Goal: Task Accomplishment & Management: Complete application form

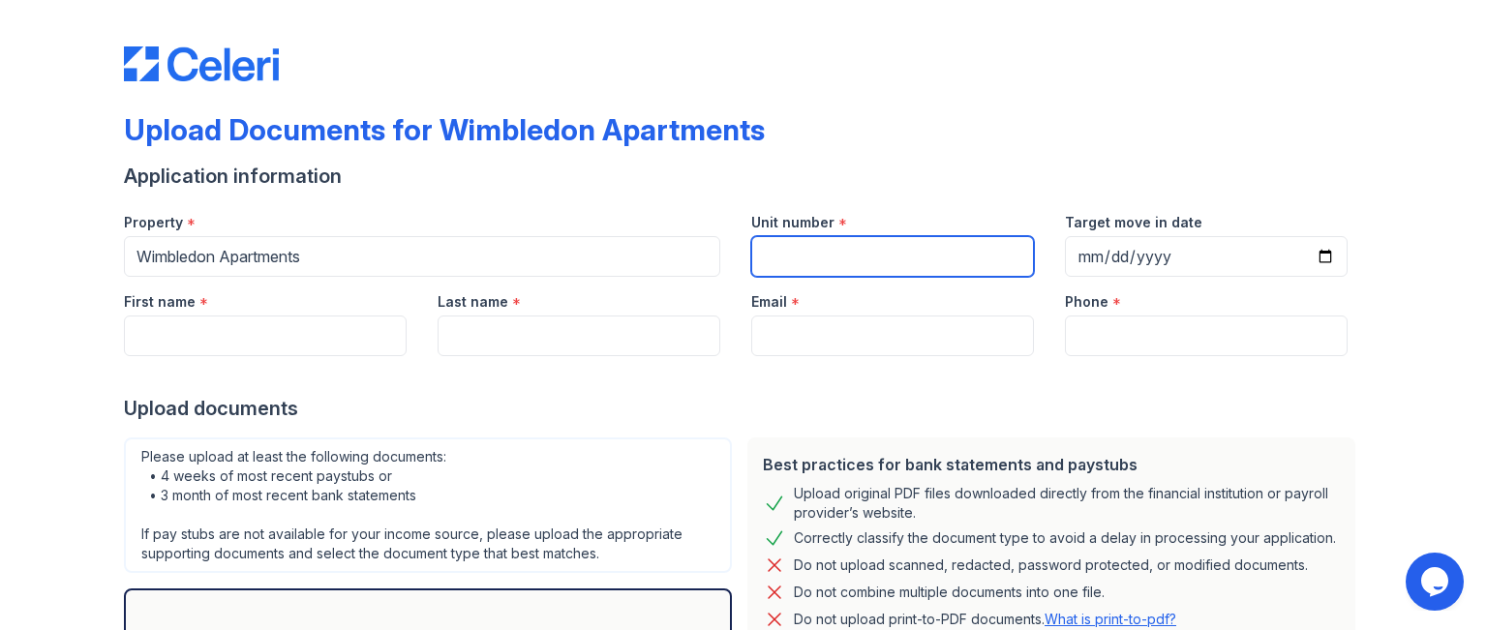
click at [805, 275] on input "Unit number" at bounding box center [892, 256] width 283 height 41
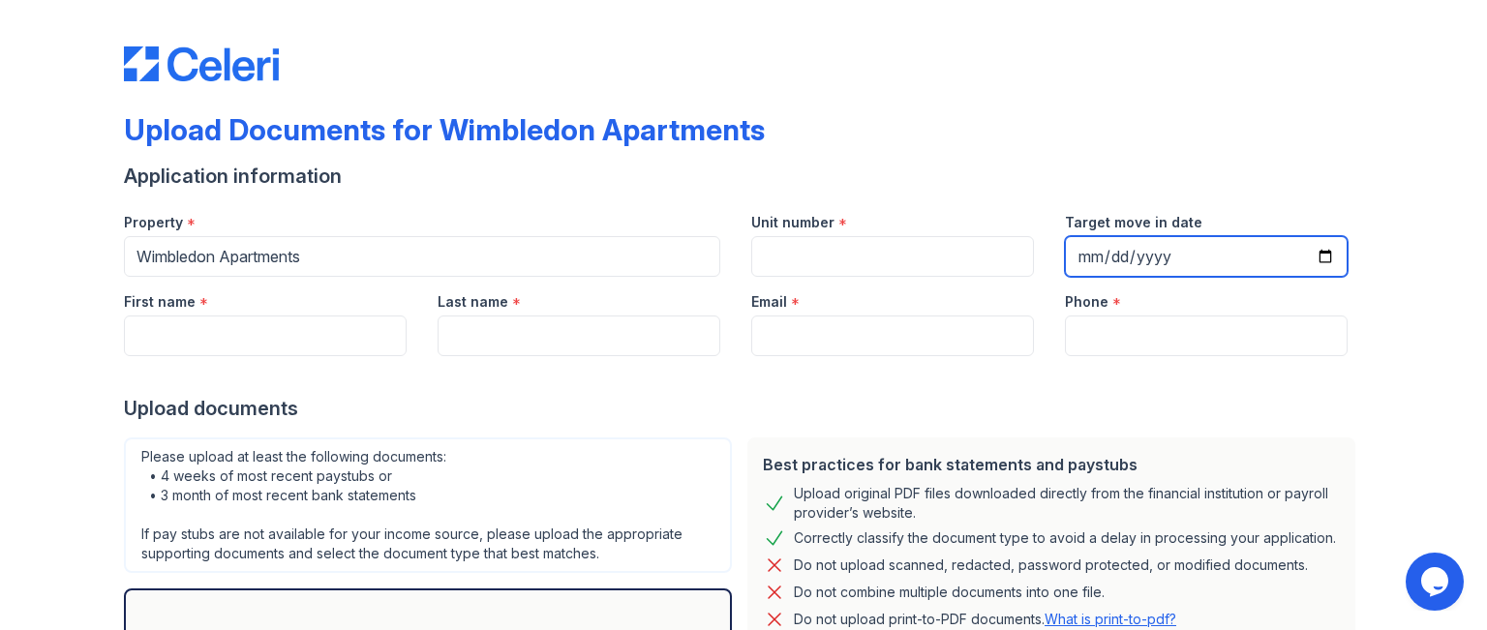
click at [1320, 260] on input "Target move in date" at bounding box center [1206, 256] width 283 height 41
type input "[DATE]"
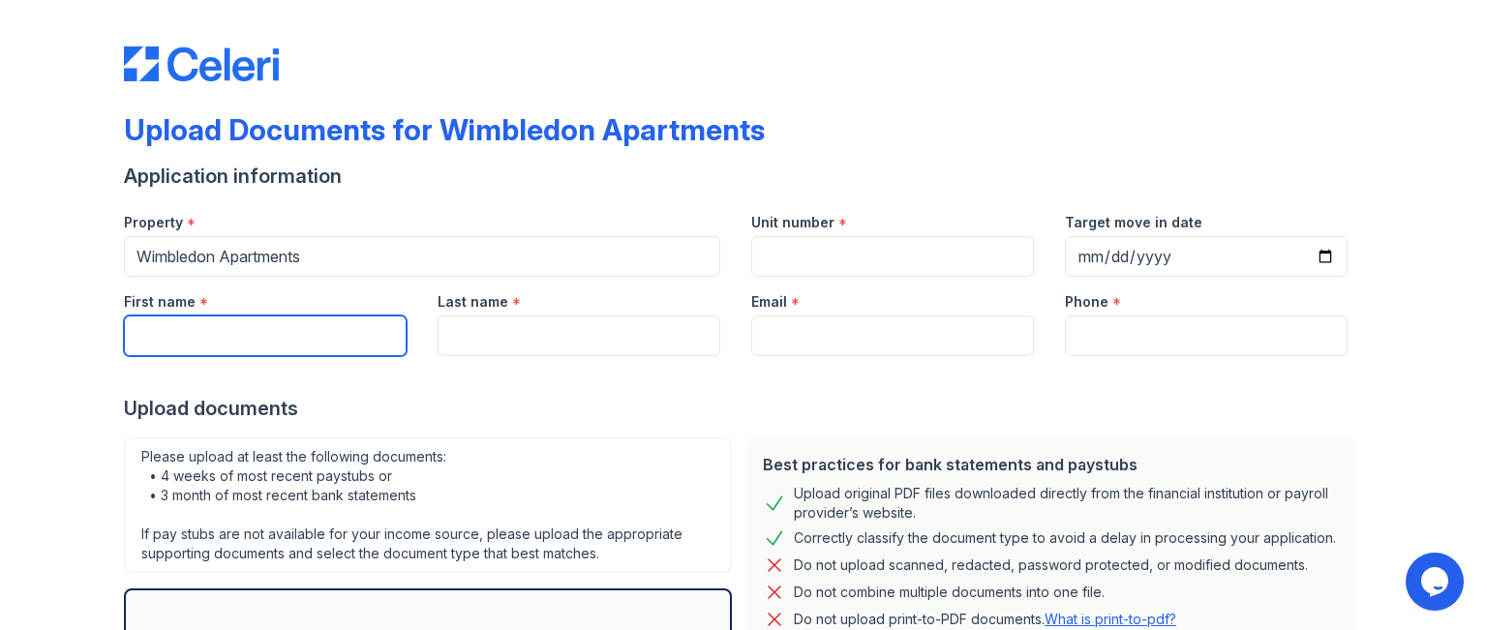
click at [334, 351] on input "First name" at bounding box center [265, 336] width 283 height 41
type input "j"
type input "[PERSON_NAME]"
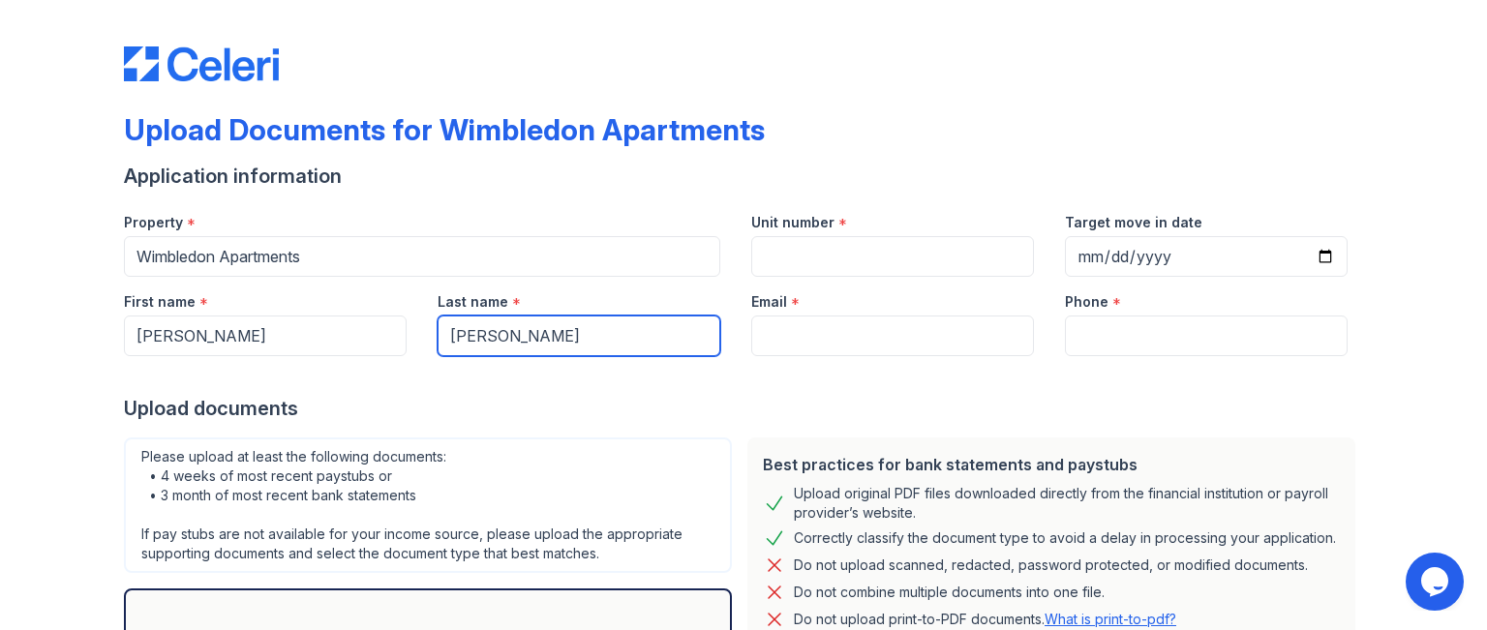
type input "[PERSON_NAME]"
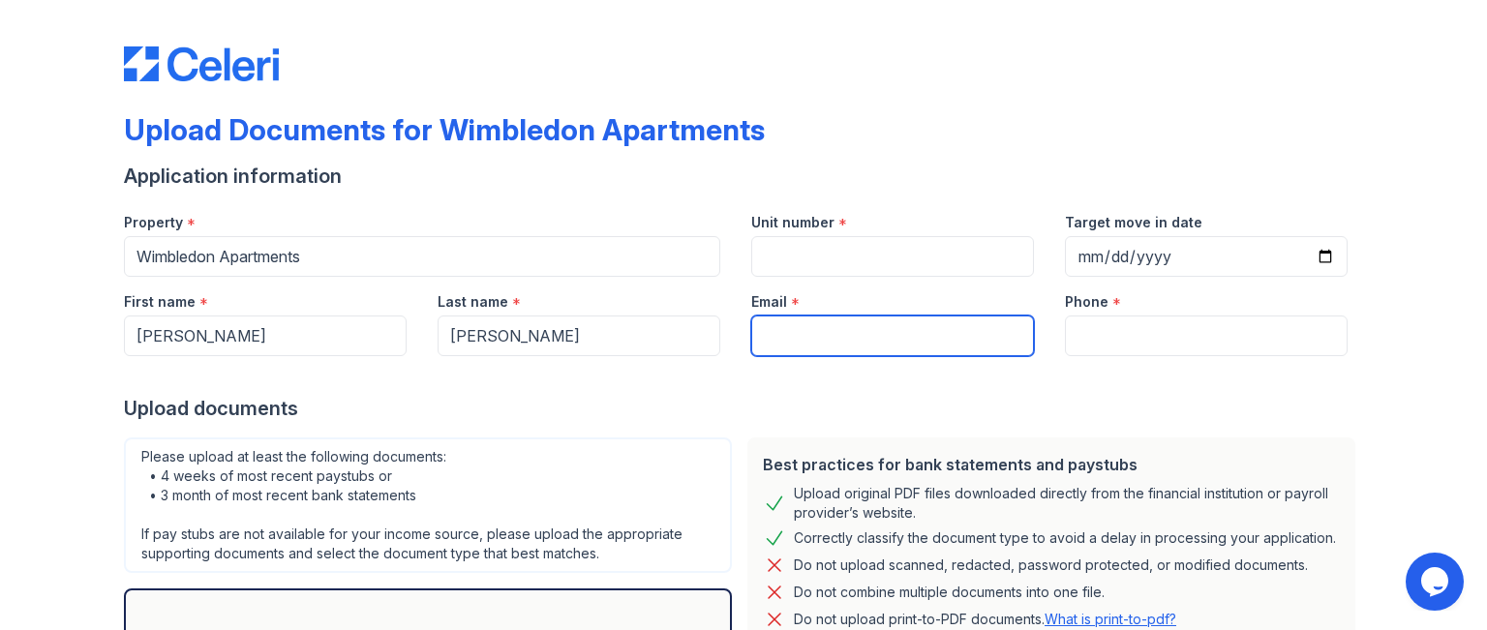
click at [794, 336] on input "Email" at bounding box center [892, 336] width 283 height 41
type input "[EMAIL_ADDRESS][DOMAIN_NAME]"
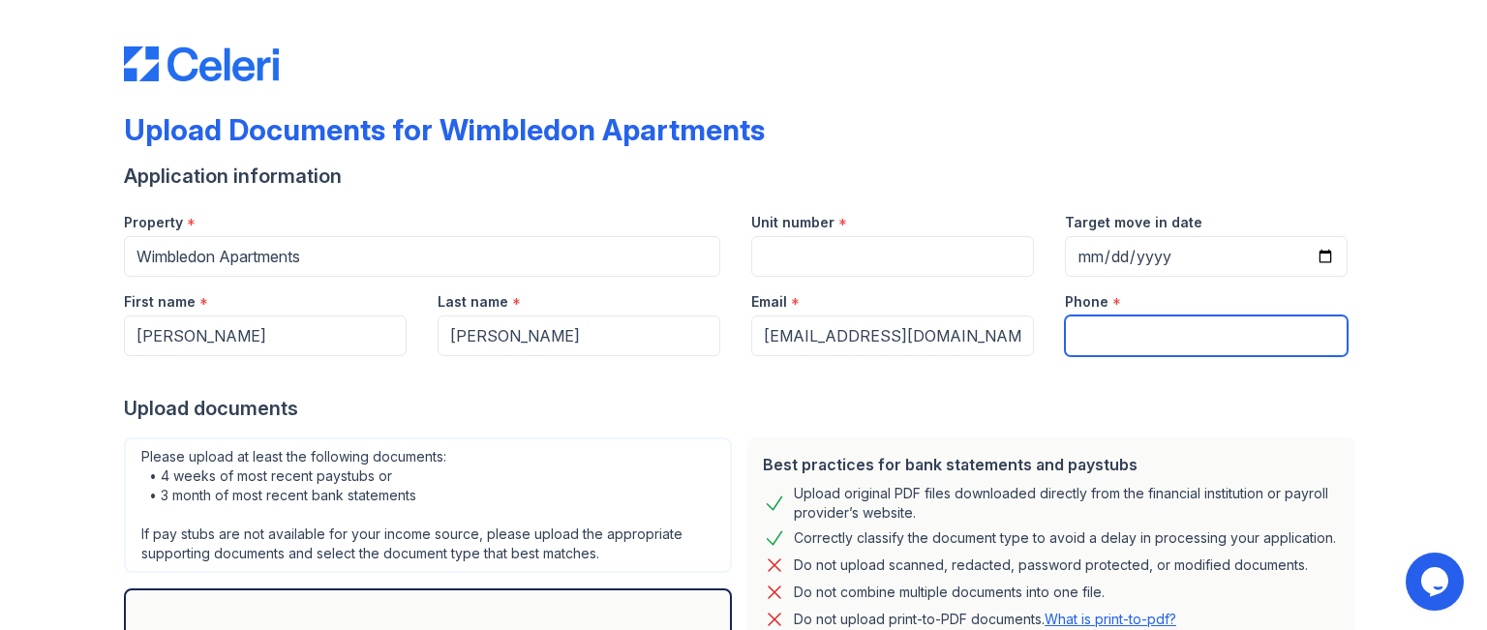
click at [1103, 321] on input "Phone" at bounding box center [1206, 336] width 283 height 41
type input "[PHONE_NUMBER]"
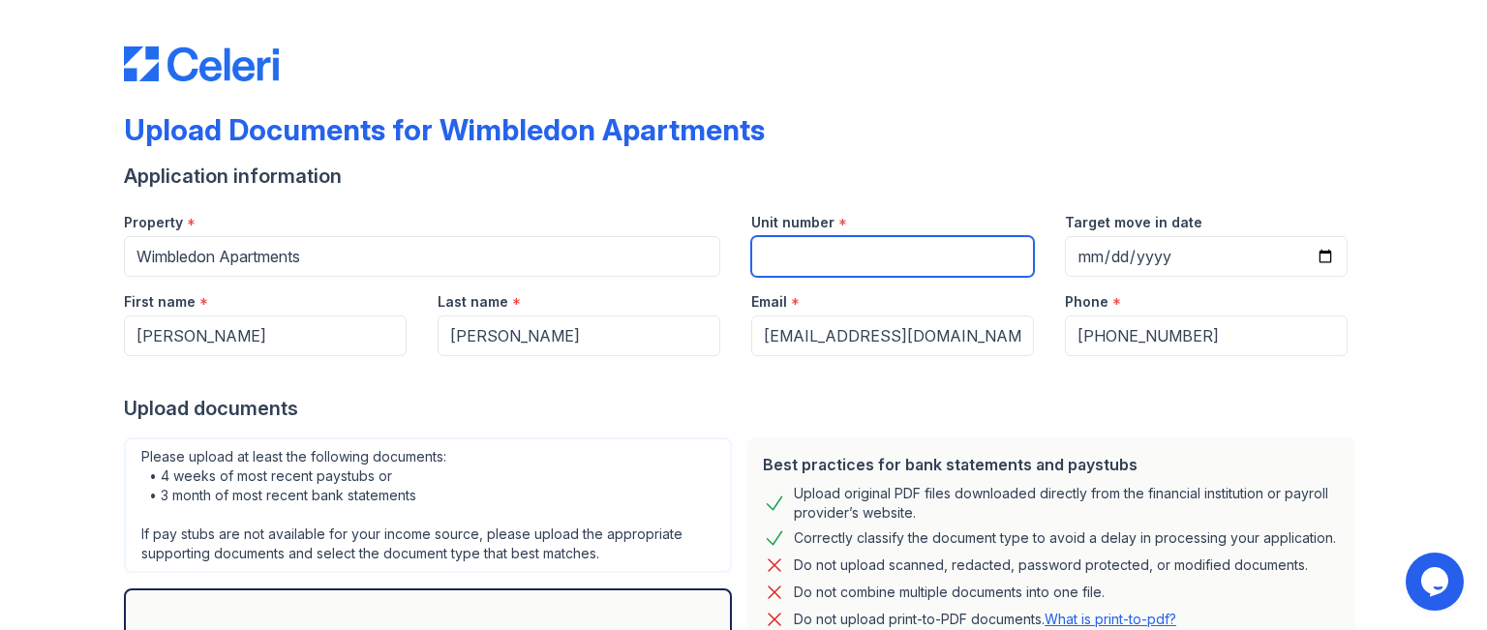
click at [770, 246] on input "Unit number" at bounding box center [892, 256] width 283 height 41
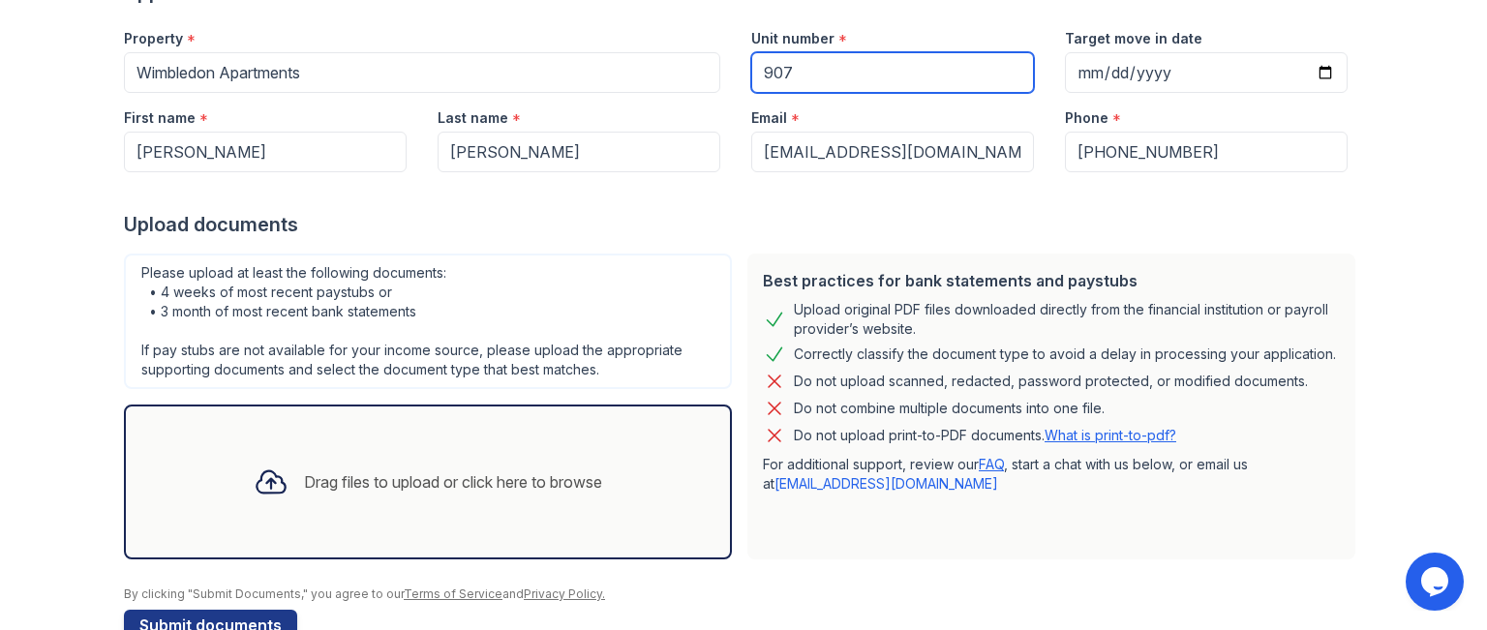
scroll to position [191, 0]
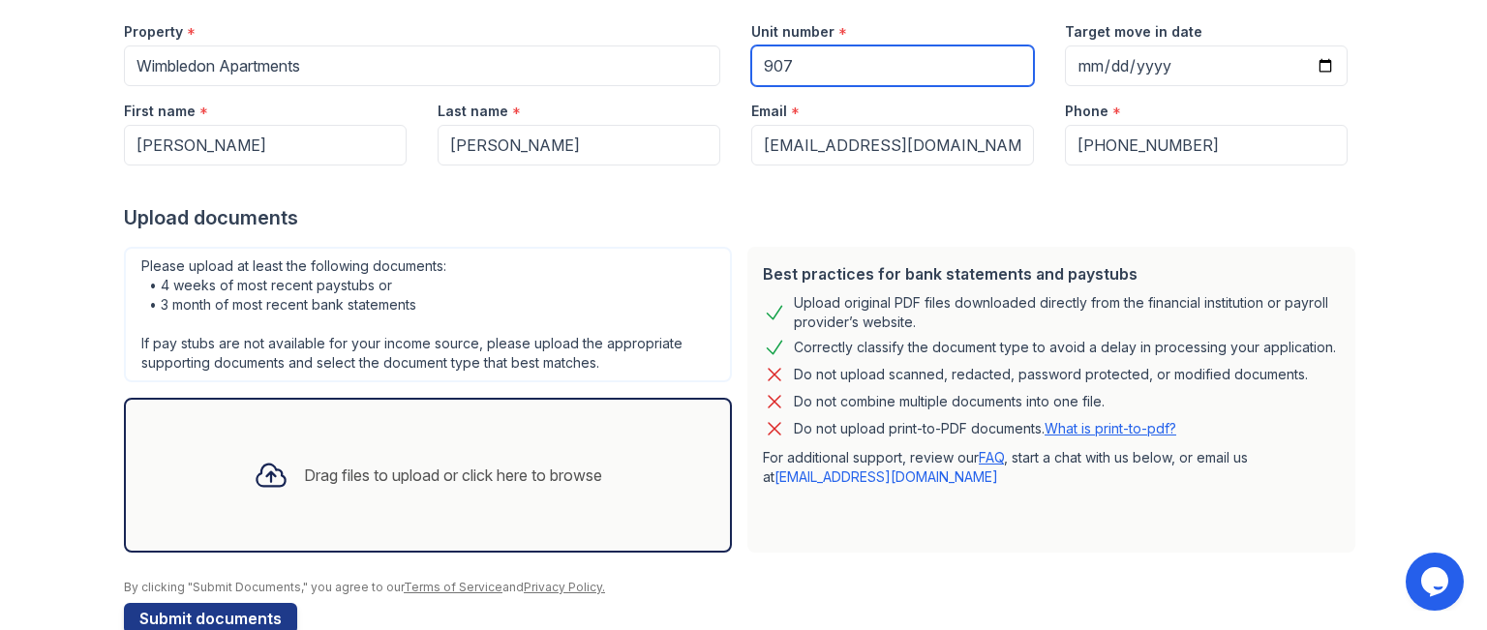
type input "907"
click at [423, 486] on div "Drag files to upload or click here to browse" at bounding box center [428, 476] width 380 height 66
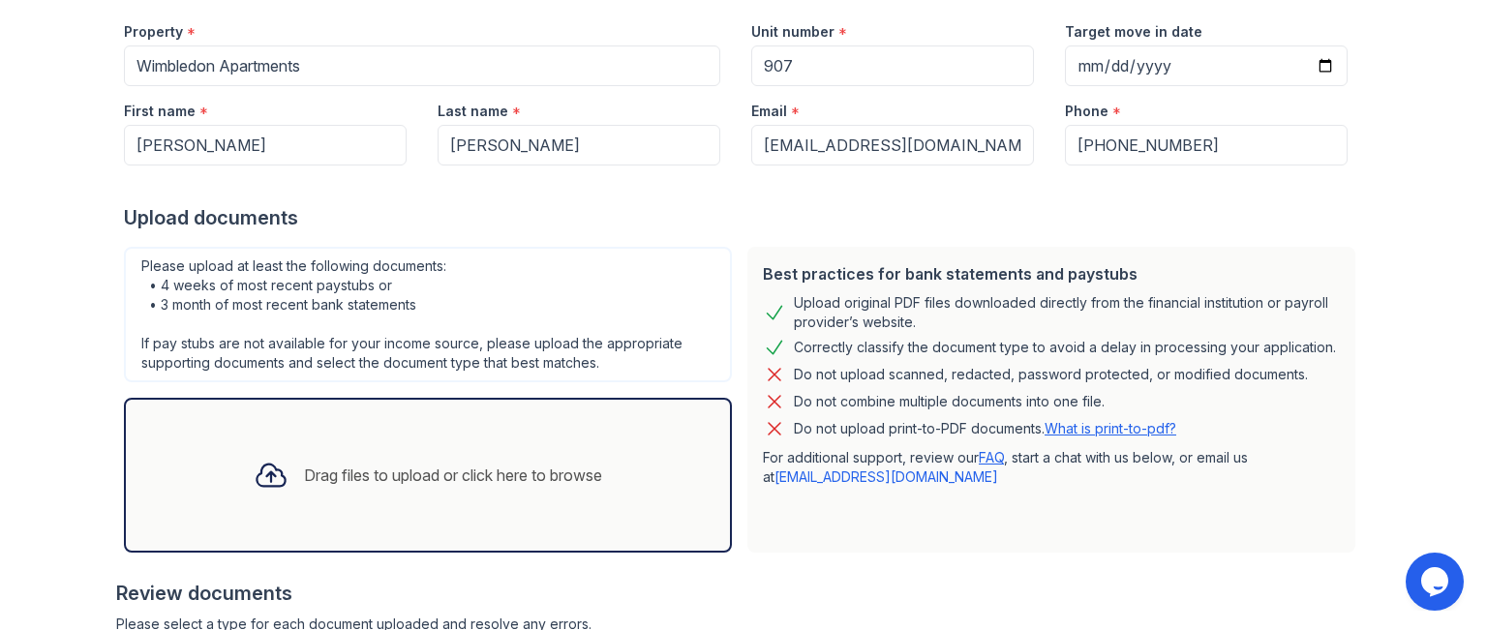
click at [297, 420] on div "Drag files to upload or click here to browse" at bounding box center [428, 475] width 608 height 155
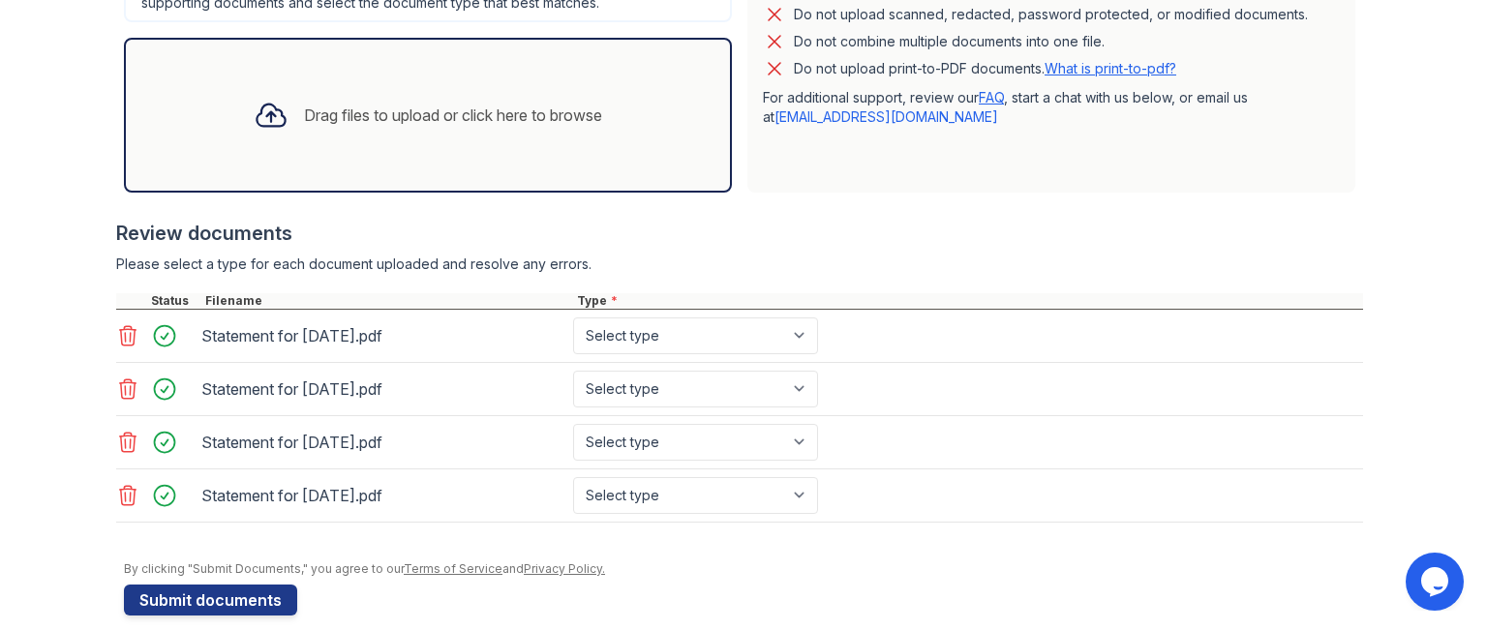
scroll to position [570, 0]
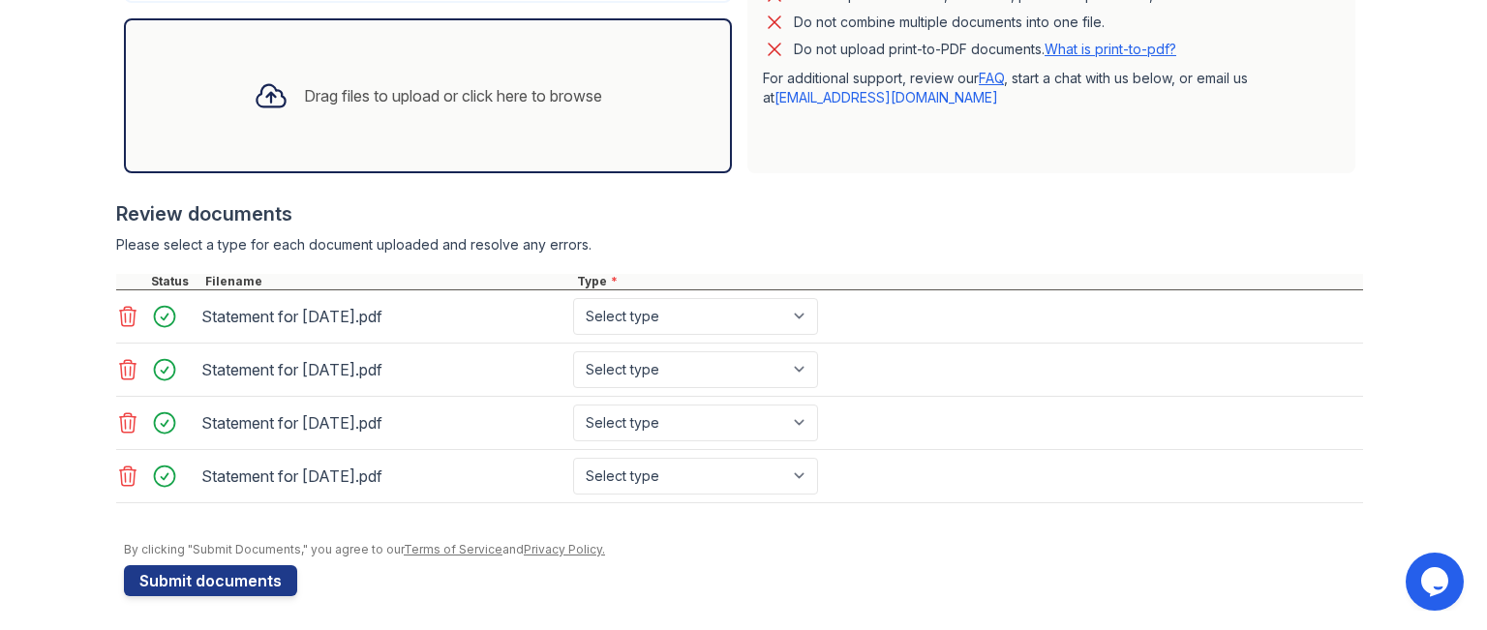
click at [127, 470] on icon at bounding box center [128, 476] width 16 height 19
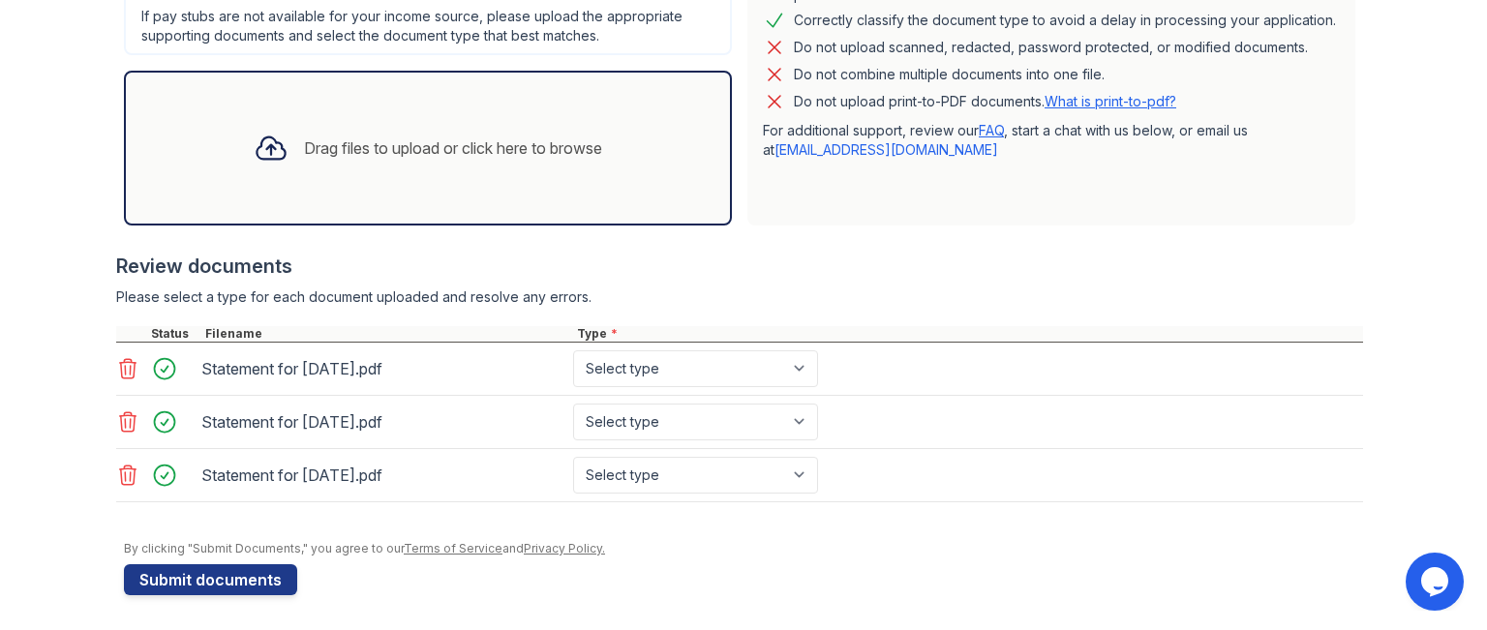
click at [127, 470] on icon at bounding box center [128, 475] width 16 height 19
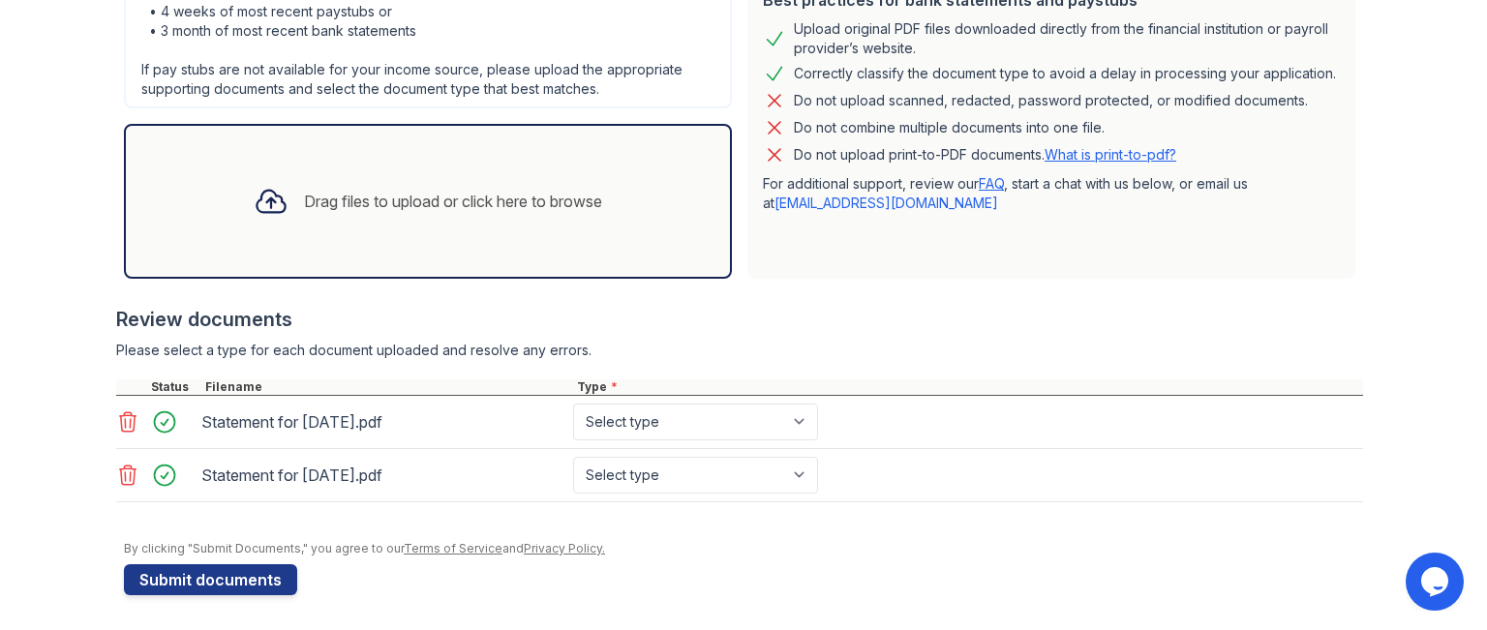
click at [127, 470] on icon at bounding box center [128, 475] width 16 height 19
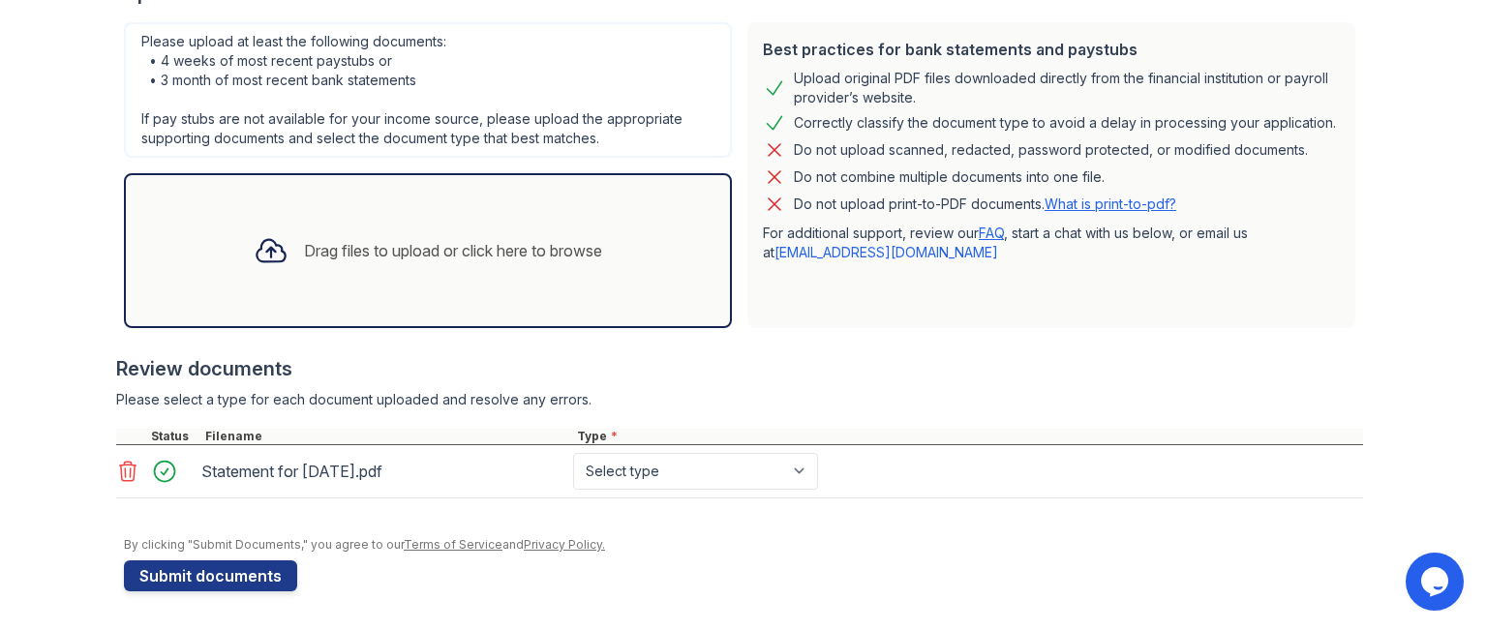
scroll to position [413, 0]
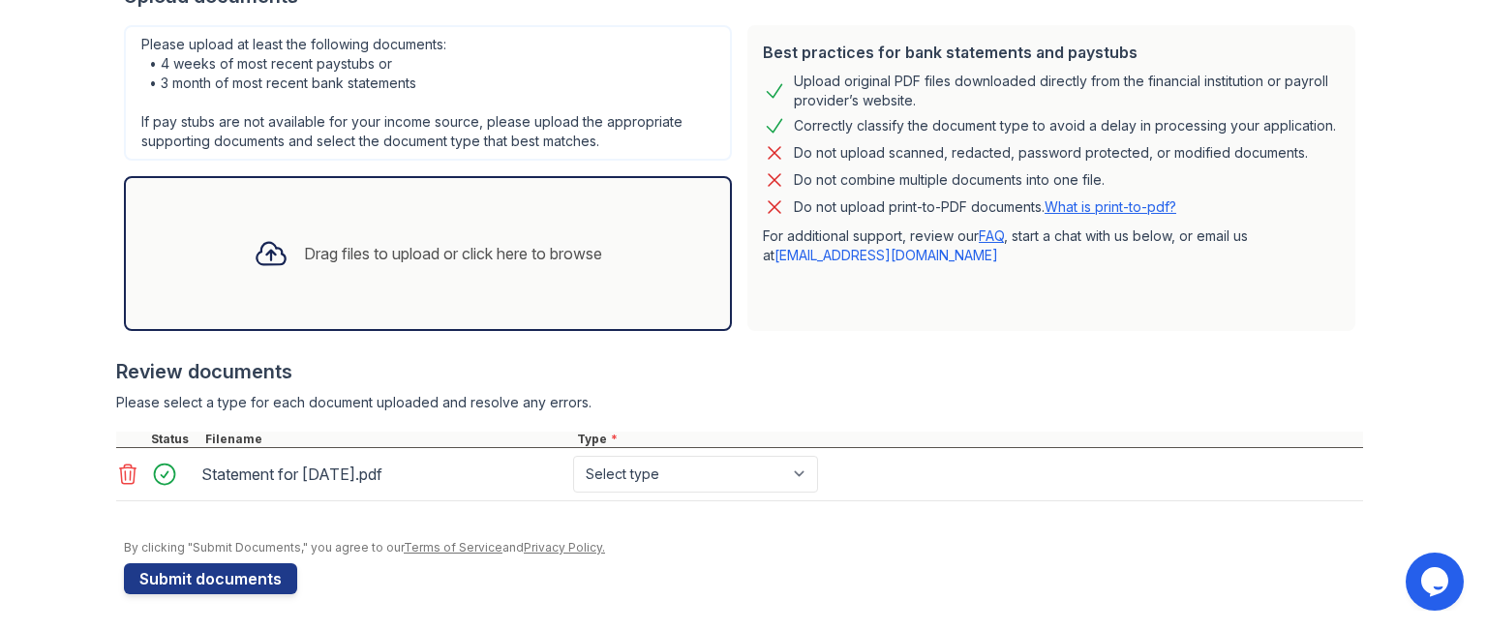
click at [338, 225] on div "Drag files to upload or click here to browse" at bounding box center [428, 254] width 380 height 66
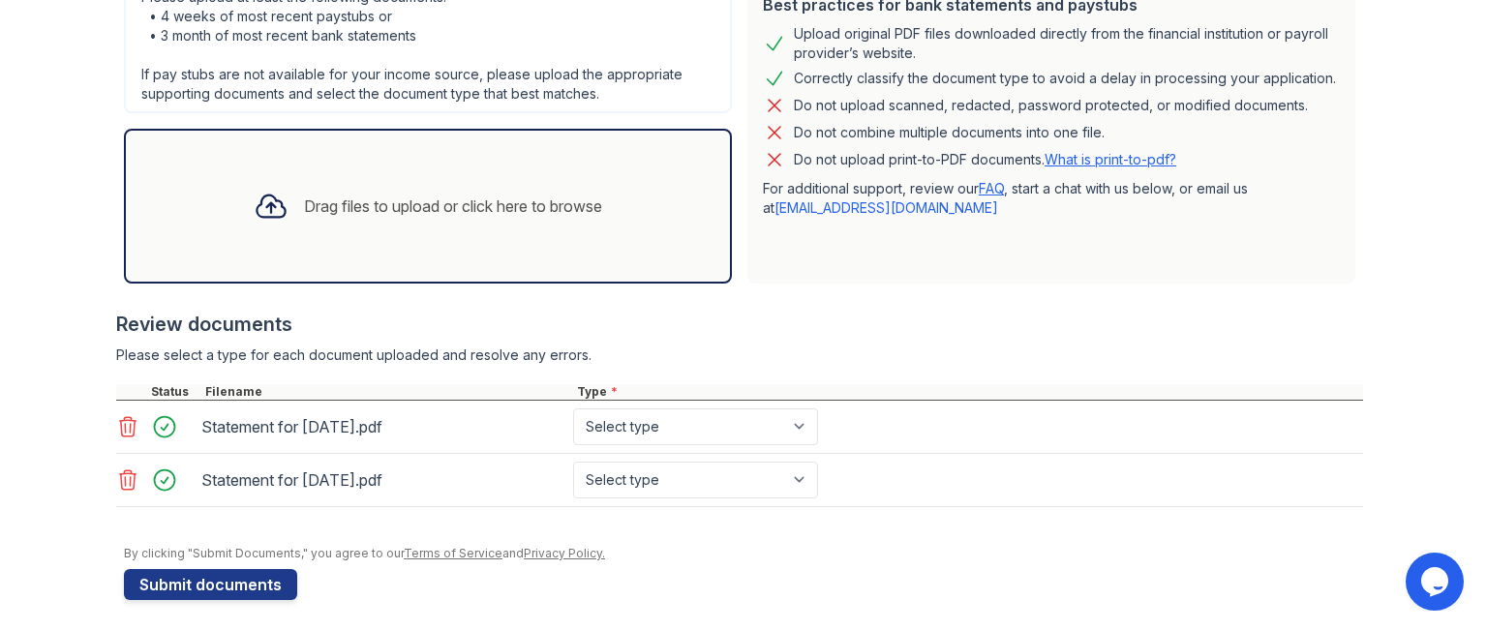
scroll to position [465, 0]
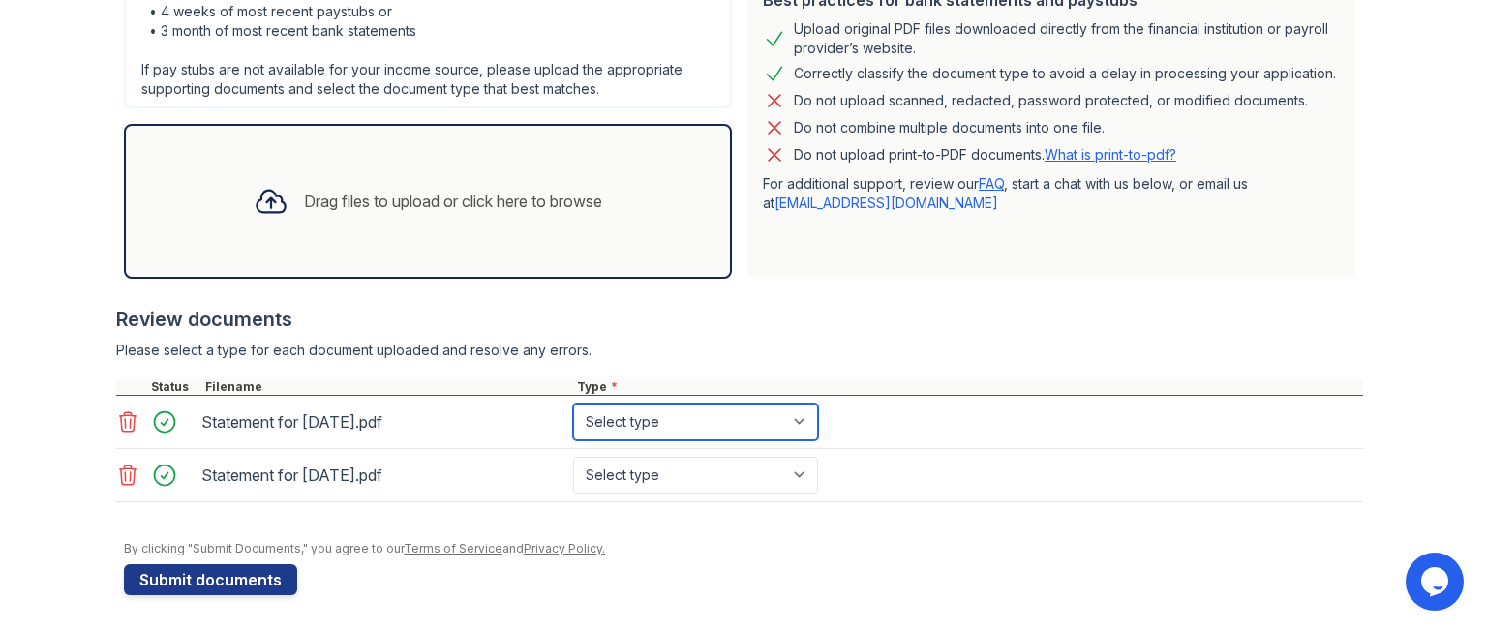
click at [792, 412] on select "Select type Paystub Bank Statement Offer Letter Tax Documents Benefit Award Let…" at bounding box center [695, 422] width 245 height 37
select select "paystub"
click at [573, 404] on select "Select type Paystub Bank Statement Offer Letter Tax Documents Benefit Award Let…" at bounding box center [695, 422] width 245 height 37
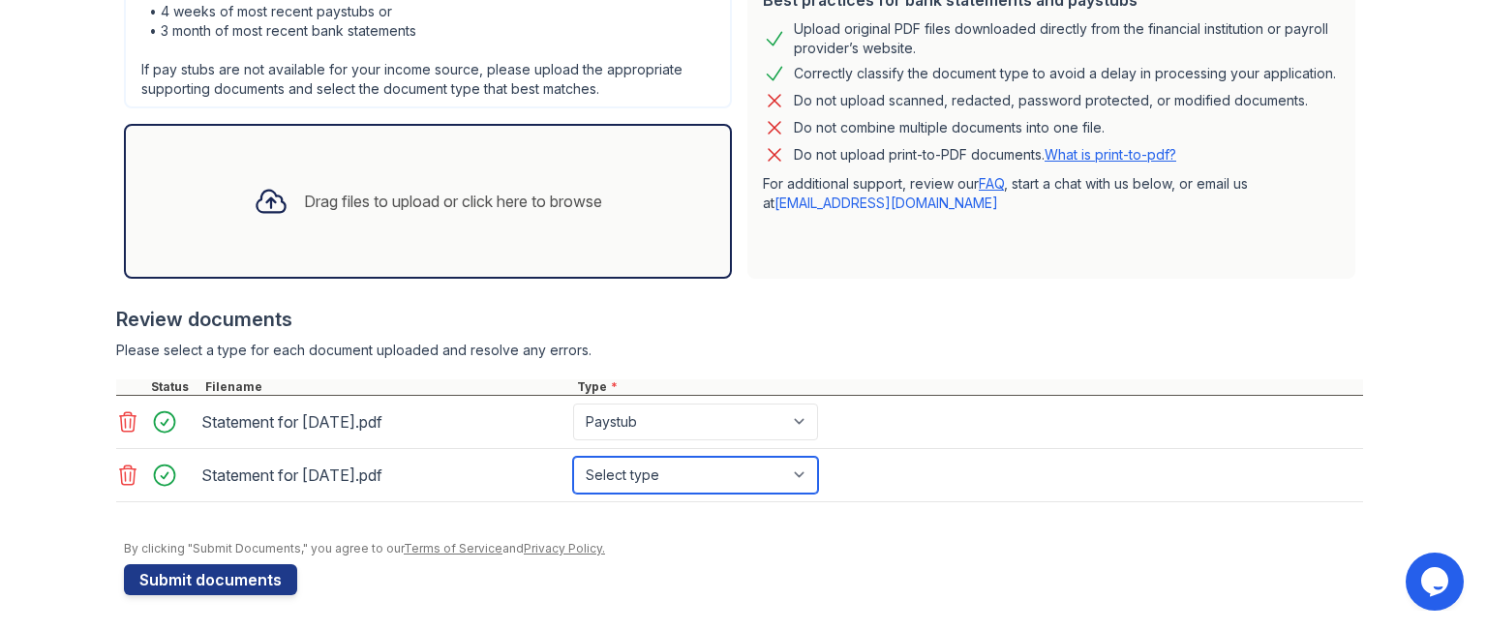
click at [800, 467] on select "Select type Paystub Bank Statement Offer Letter Tax Documents Benefit Award Let…" at bounding box center [695, 475] width 245 height 37
select select "paystub"
click at [573, 457] on select "Select type Paystub Bank Statement Offer Letter Tax Documents Benefit Award Let…" at bounding box center [695, 475] width 245 height 37
click at [321, 179] on div "Drag files to upload or click here to browse" at bounding box center [428, 201] width 380 height 66
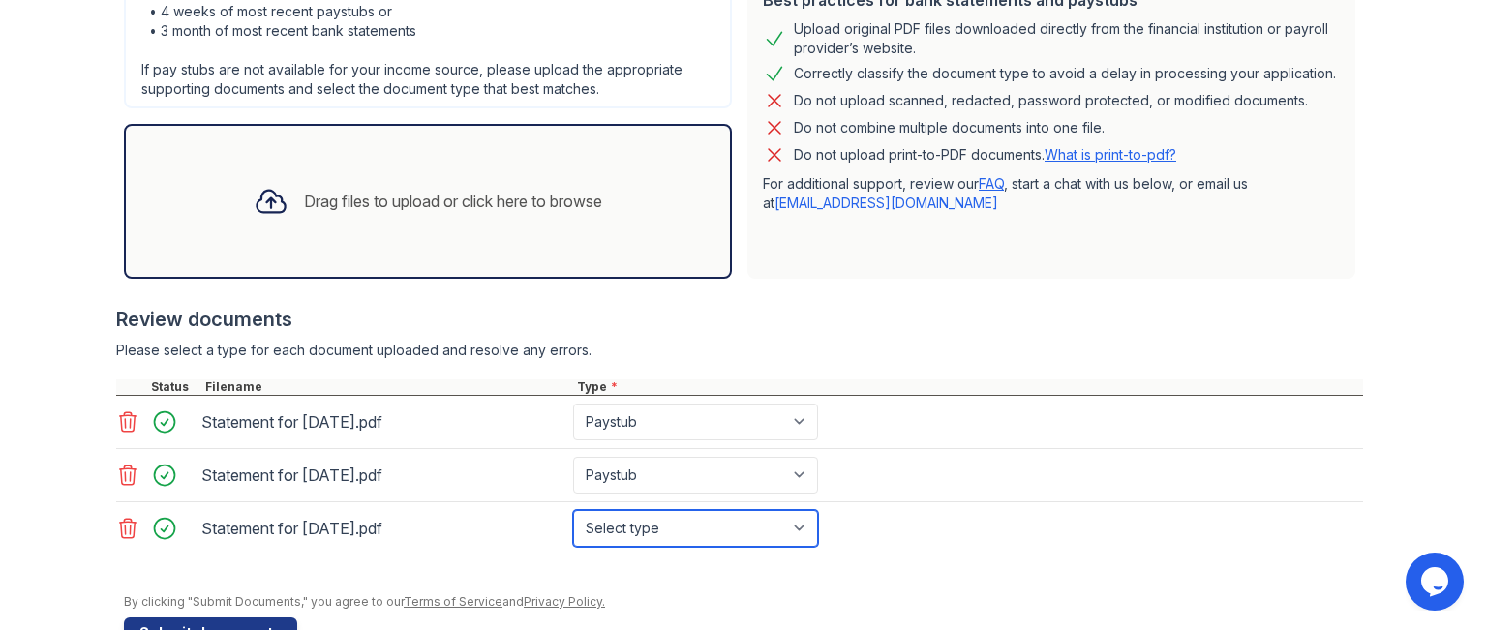
click at [797, 533] on select "Select type Paystub Bank Statement Offer Letter Tax Documents Benefit Award Let…" at bounding box center [695, 528] width 245 height 37
select select "paystub"
click at [573, 510] on select "Select type Paystub Bank Statement Offer Letter Tax Documents Benefit Award Let…" at bounding box center [695, 528] width 245 height 37
click at [494, 200] on div "Drag files to upload or click here to browse" at bounding box center [453, 201] width 298 height 23
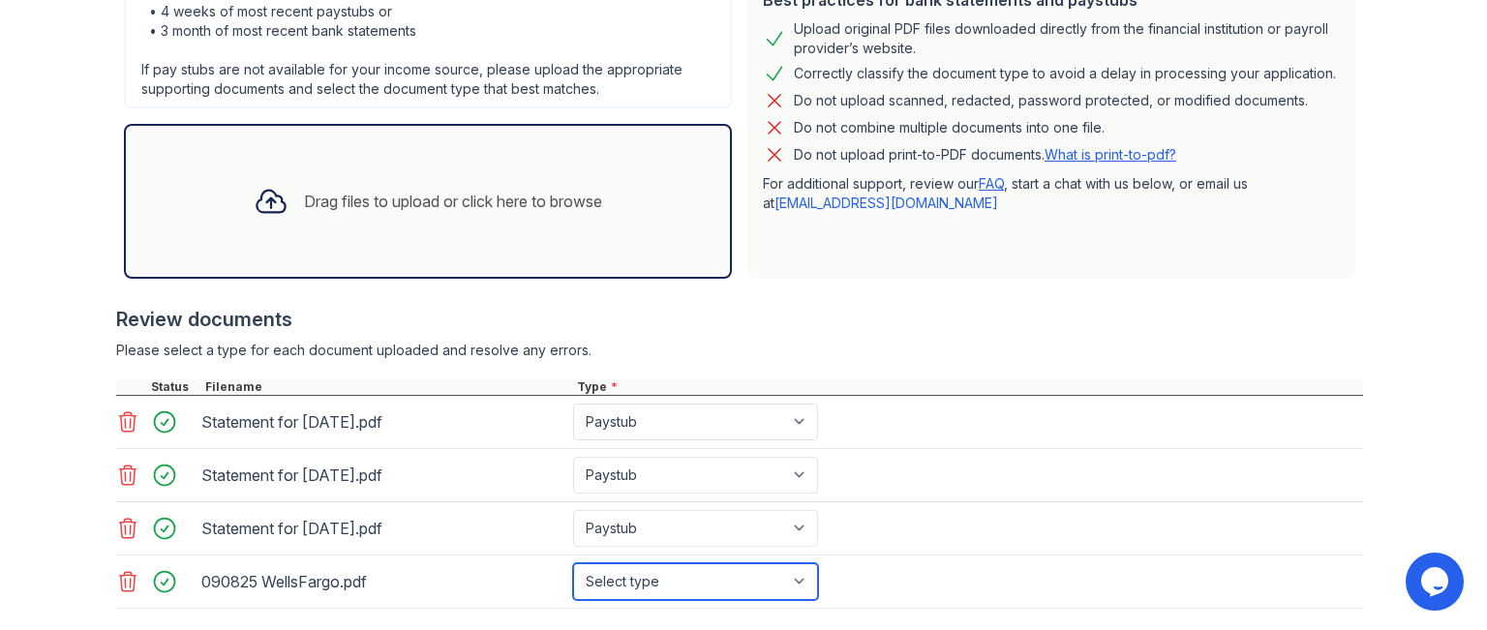
click at [802, 576] on select "Select type Paystub Bank Statement Offer Letter Tax Documents Benefit Award Let…" at bounding box center [695, 582] width 245 height 37
select select "bank_statement"
click at [573, 564] on select "Select type Paystub Bank Statement Offer Letter Tax Documents Benefit Award Let…" at bounding box center [695, 582] width 245 height 37
click at [585, 197] on div "Drag files to upload or click here to browse" at bounding box center [453, 201] width 298 height 23
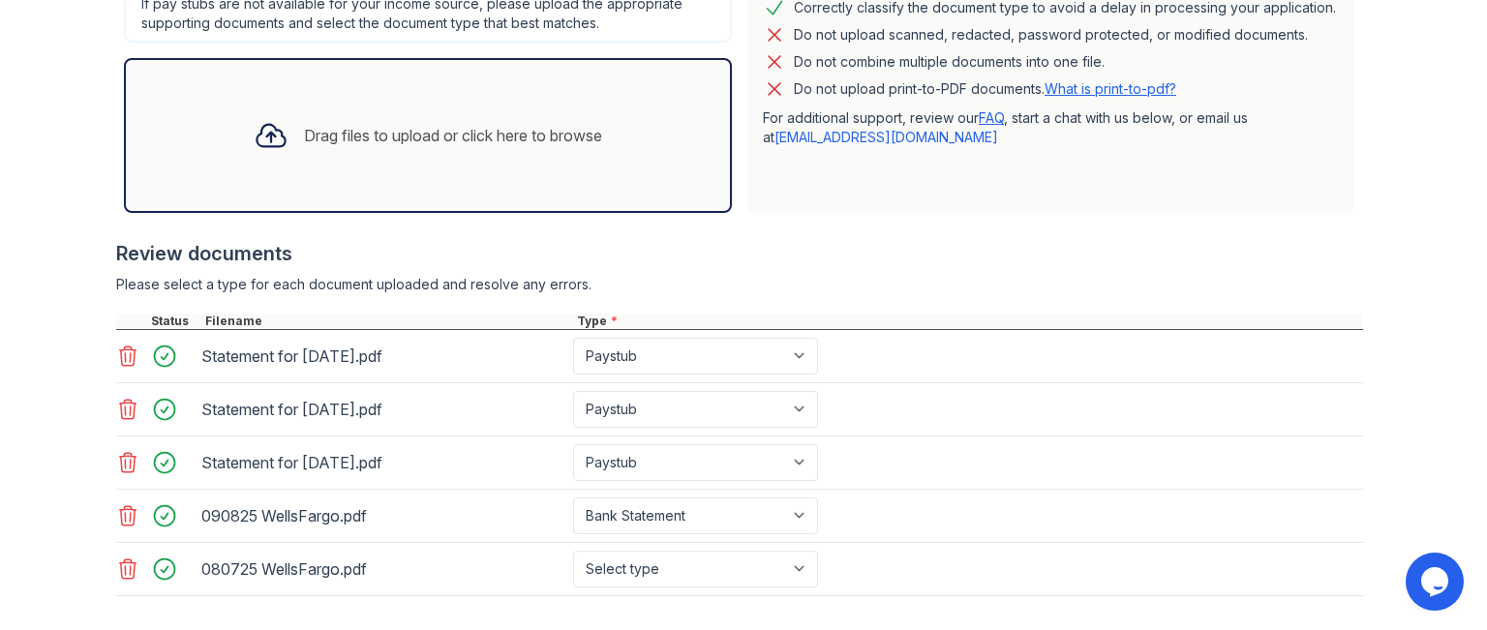
scroll to position [577, 0]
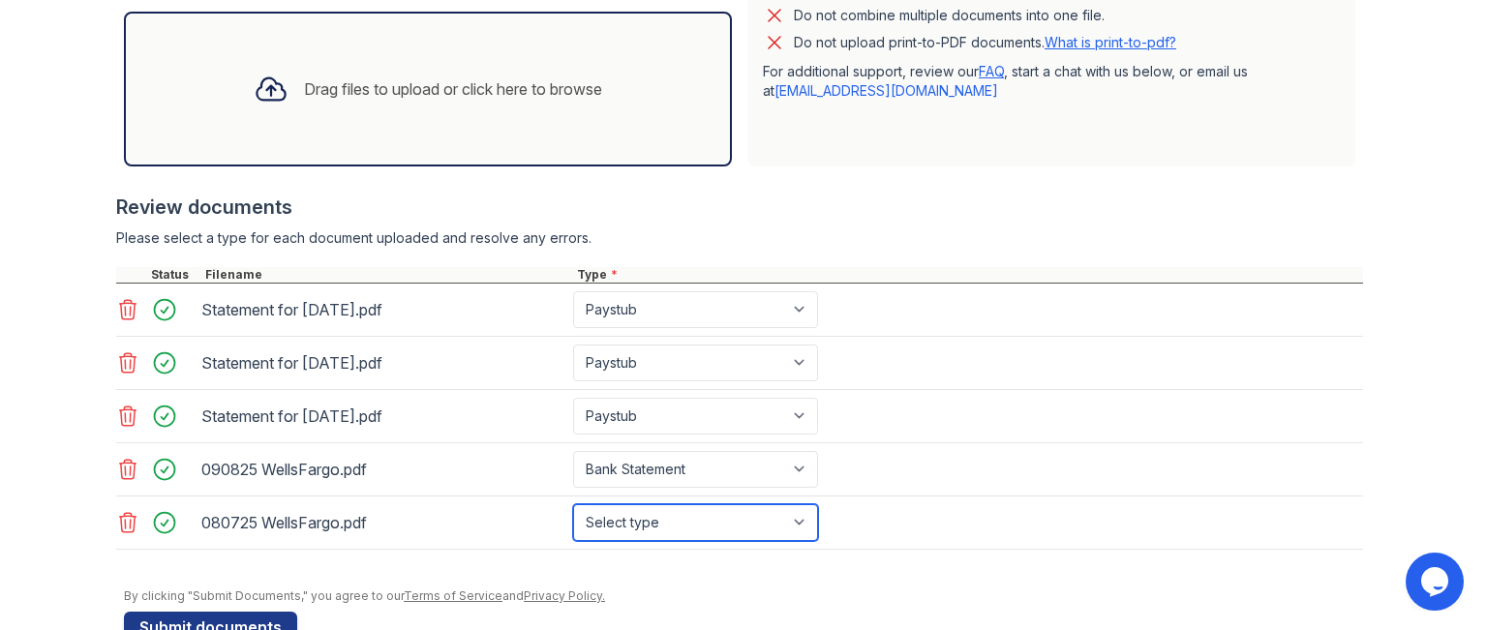
click at [796, 516] on select "Select type Paystub Bank Statement Offer Letter Tax Documents Benefit Award Let…" at bounding box center [695, 522] width 245 height 37
click at [573, 504] on select "Select type Paystub Bank Statement Offer Letter Tax Documents Benefit Award Let…" at bounding box center [695, 522] width 245 height 37
click at [798, 522] on select "Select type Paystub Bank Statement Offer Letter Tax Documents Benefit Award Let…" at bounding box center [695, 522] width 245 height 37
select select "bank_statement"
click at [573, 504] on select "Select type Paystub Bank Statement Offer Letter Tax Documents Benefit Award Let…" at bounding box center [695, 522] width 245 height 37
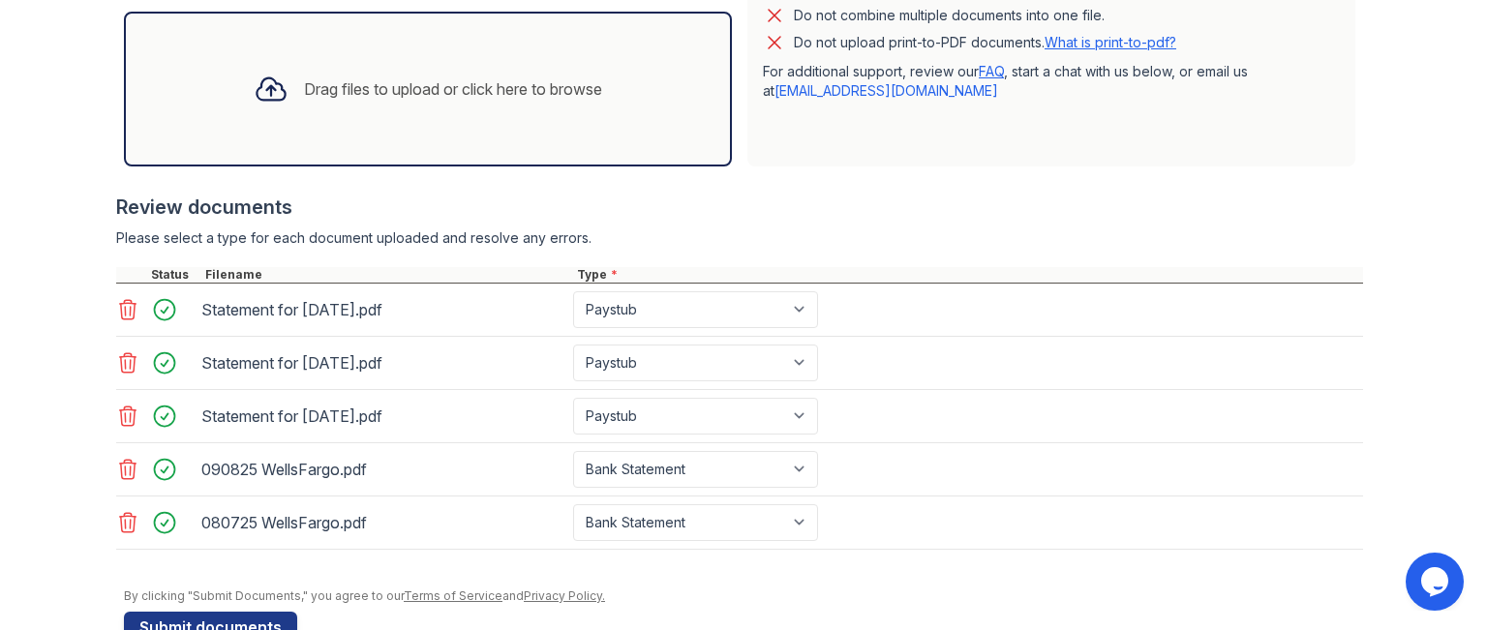
click at [428, 90] on div "Drag files to upload or click here to browse" at bounding box center [453, 88] width 298 height 23
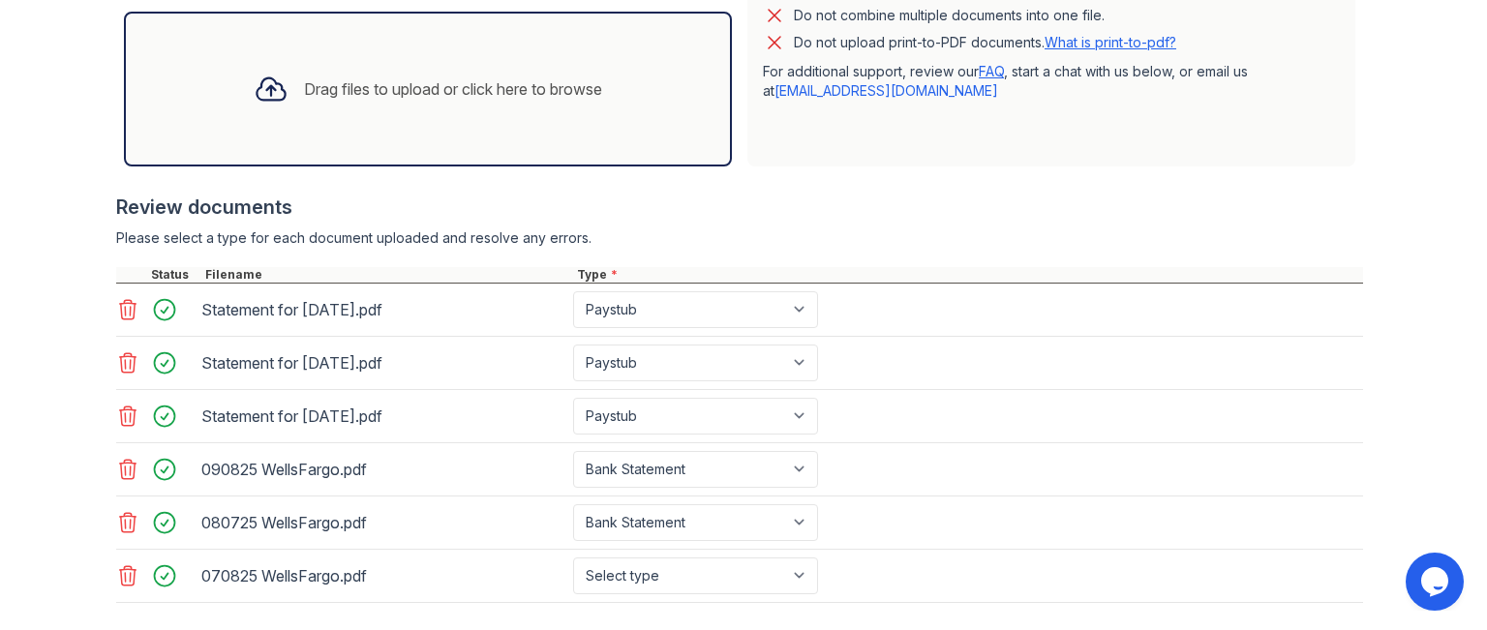
scroll to position [618, 0]
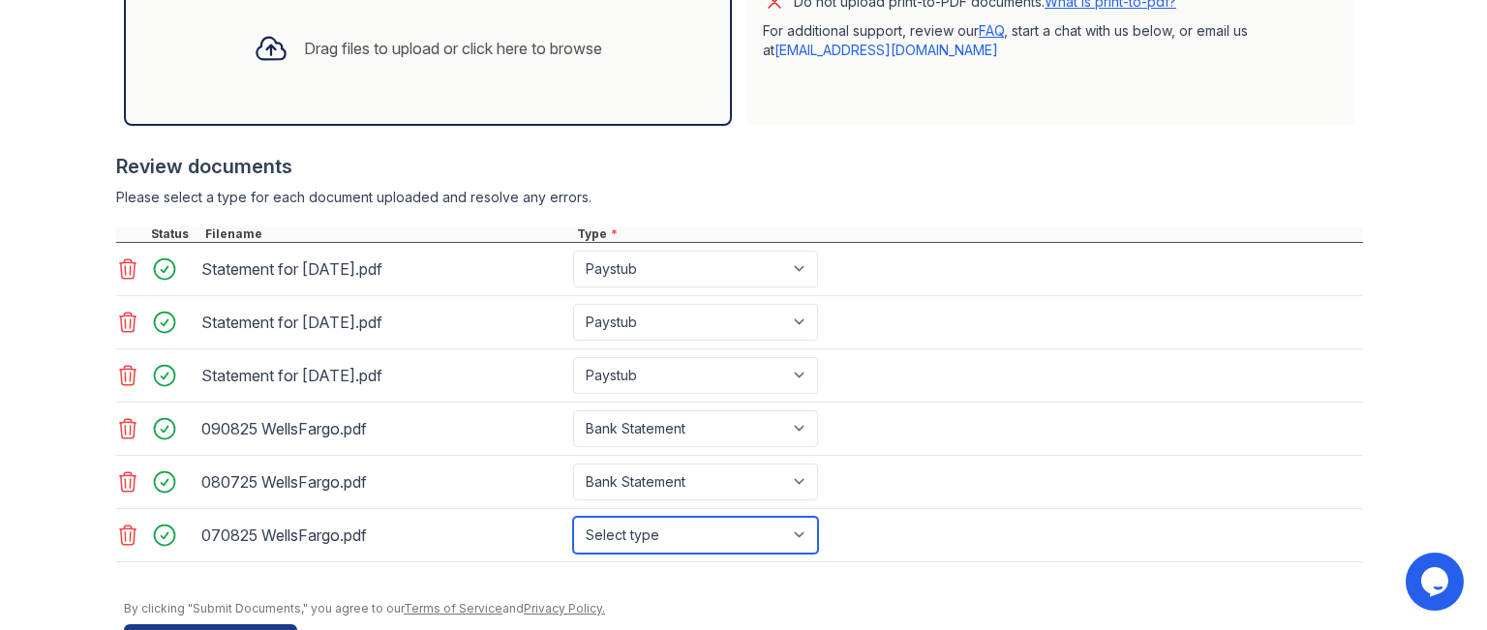
click at [802, 522] on select "Select type Paystub Bank Statement Offer Letter Tax Documents Benefit Award Let…" at bounding box center [695, 535] width 245 height 37
select select "bank_statement"
click at [573, 517] on select "Select type Paystub Bank Statement Offer Letter Tax Documents Benefit Award Let…" at bounding box center [695, 535] width 245 height 37
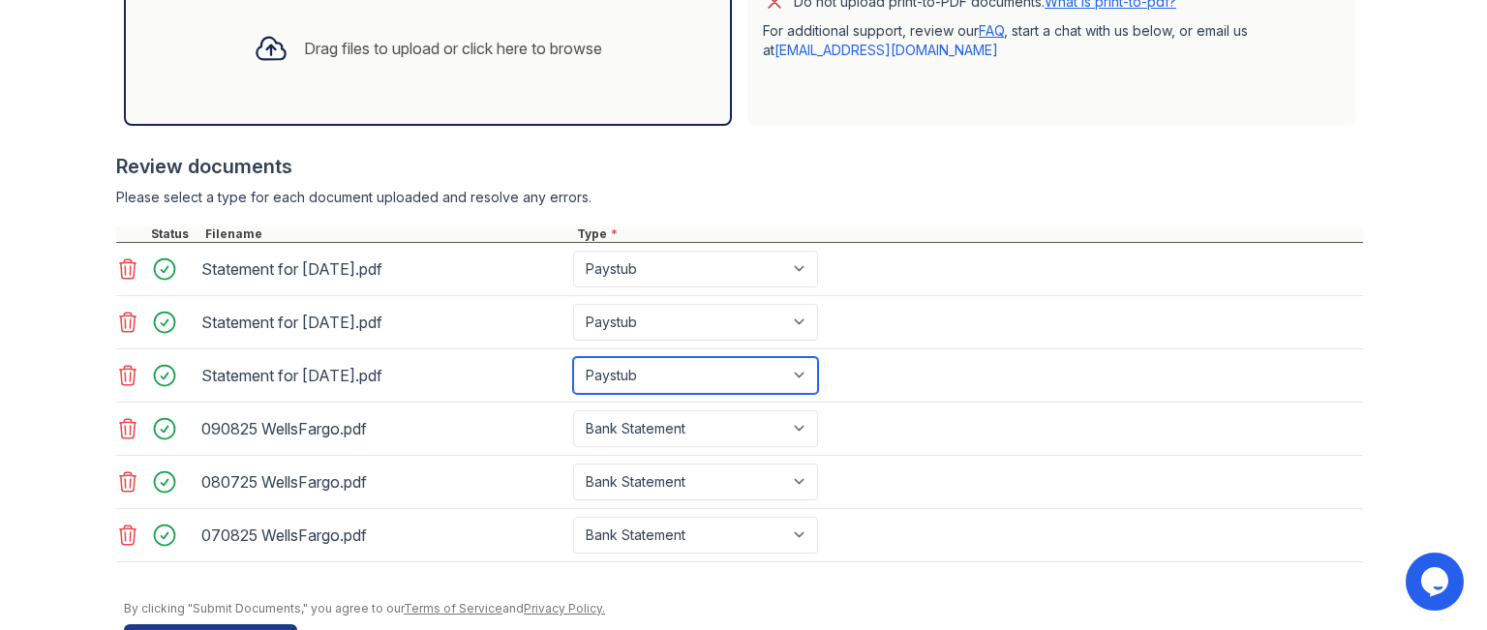
click at [728, 372] on select "Select type Paystub Bank Statement Offer Letter Tax Documents Benefit Award Let…" at bounding box center [695, 375] width 245 height 37
click at [573, 357] on select "Select type Paystub Bank Statement Offer Letter Tax Documents Benefit Award Let…" at bounding box center [695, 375] width 245 height 37
click at [801, 367] on select "Select type Paystub Bank Statement Offer Letter Tax Documents Benefit Award Let…" at bounding box center [695, 375] width 245 height 37
select select "paystub"
click at [573, 357] on select "Select type Paystub Bank Statement Offer Letter Tax Documents Benefit Award Let…" at bounding box center [695, 375] width 245 height 37
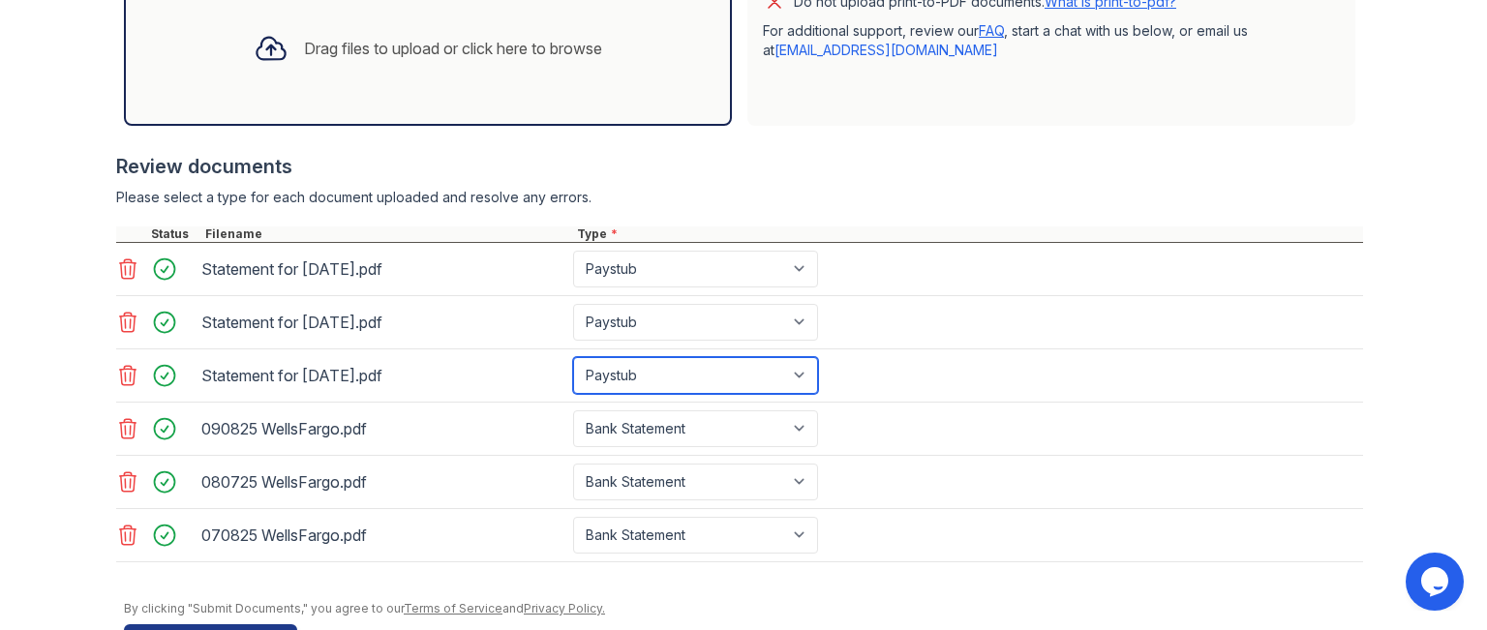
scroll to position [676, 0]
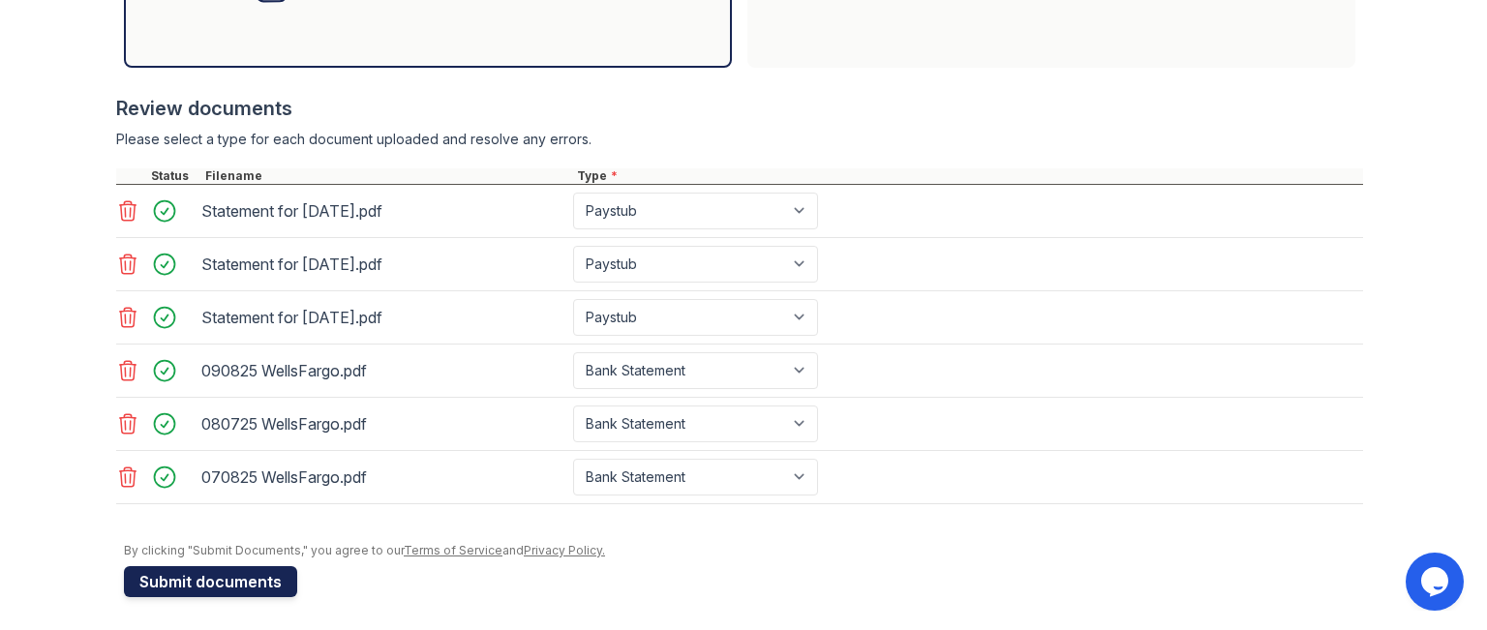
click at [215, 581] on button "Submit documents" at bounding box center [210, 581] width 173 height 31
